Goal: Task Accomplishment & Management: Use online tool/utility

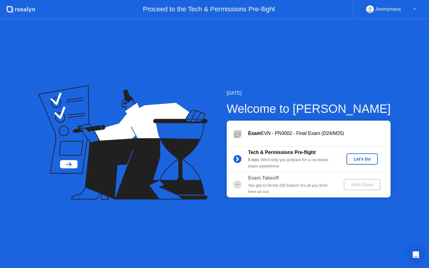
click at [362, 157] on div "Let's Go" at bounding box center [362, 159] width 26 height 5
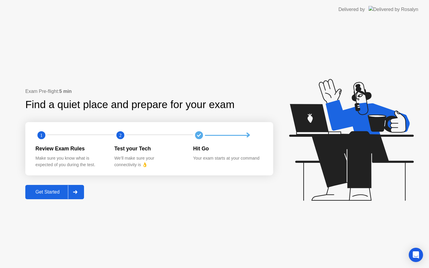
click at [74, 192] on icon at bounding box center [75, 192] width 4 height 4
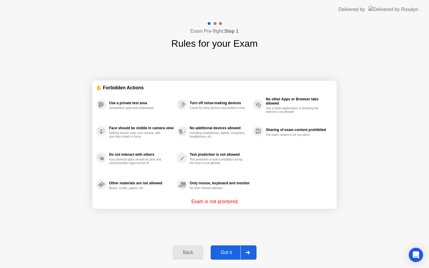
click at [231, 251] on div "Got it" at bounding box center [226, 252] width 28 height 5
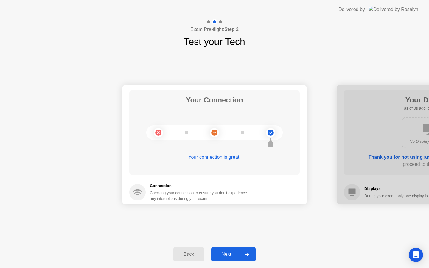
click at [205, 171] on div "Your Connection Your connection is great!" at bounding box center [214, 132] width 170 height 85
click at [230, 255] on div "Next" at bounding box center [226, 254] width 26 height 5
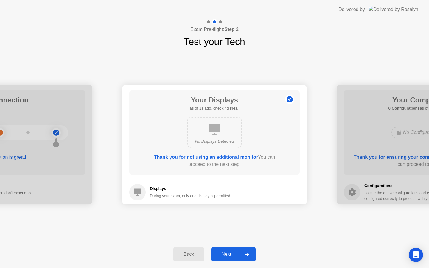
click at [230, 255] on div "Next" at bounding box center [226, 254] width 26 height 5
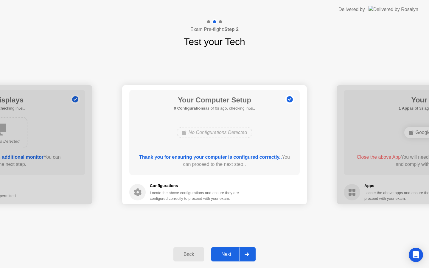
click at [230, 255] on div "Next" at bounding box center [226, 254] width 26 height 5
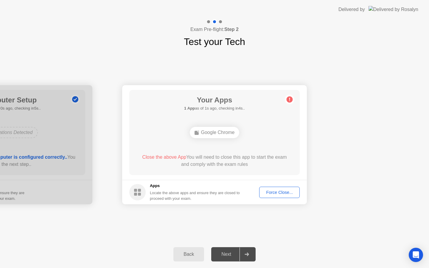
click at [280, 192] on div "Force Close..." at bounding box center [279, 192] width 36 height 5
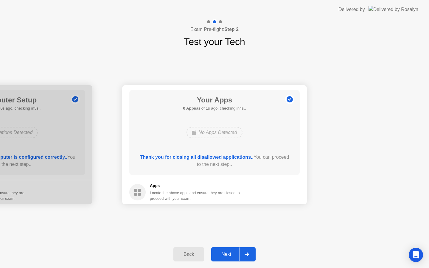
click at [230, 256] on div "Next" at bounding box center [226, 254] width 26 height 5
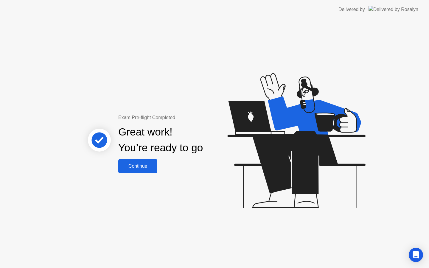
click at [146, 161] on button "Continue" at bounding box center [137, 166] width 39 height 14
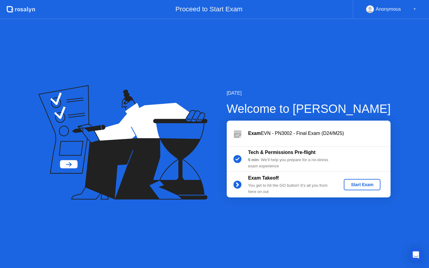
click at [349, 182] on div "Start Exam" at bounding box center [362, 184] width 32 height 5
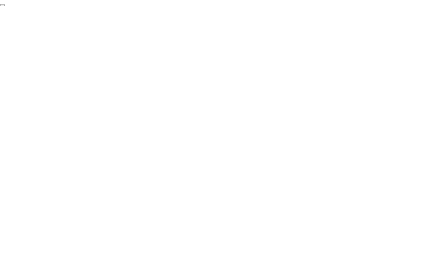
click div "End Proctoring Session"
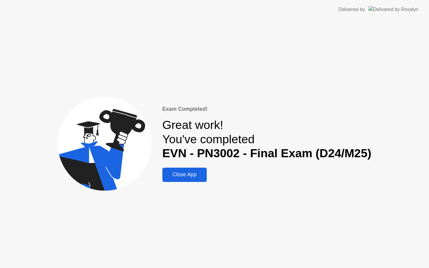
click at [190, 184] on div "Exam Completed! Great work! You've completed EVN - PN3002 - Final Exam (D24/M25…" at bounding box center [214, 143] width 429 height 249
click at [191, 177] on div "Close App" at bounding box center [184, 174] width 41 height 6
